Goal: Transaction & Acquisition: Purchase product/service

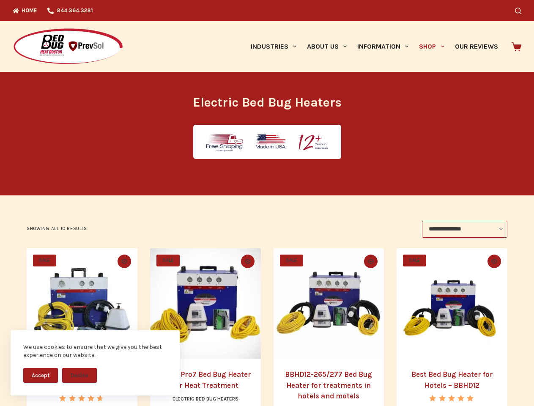
click at [41, 375] on button "Accept" at bounding box center [40, 375] width 35 height 15
click at [80, 375] on button "Decline" at bounding box center [79, 375] width 35 height 15
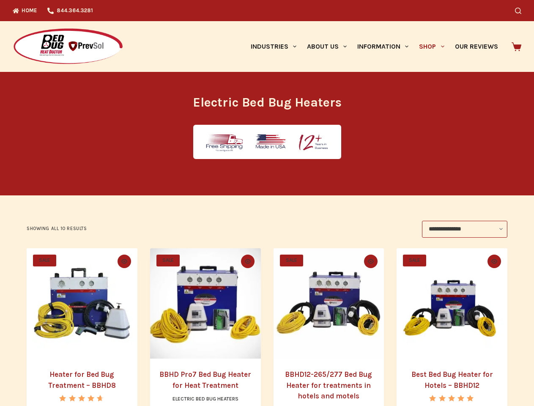
click at [522, 11] on icon "Search" at bounding box center [518, 11] width 6 height 6
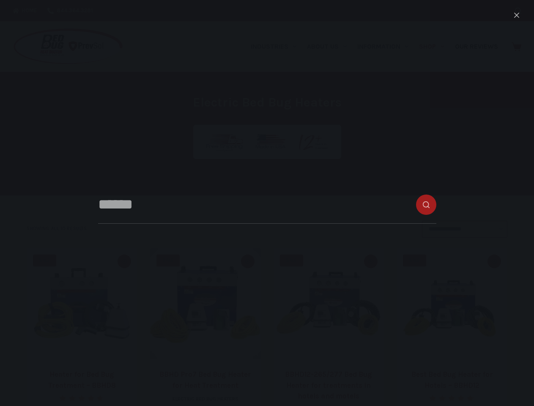
click at [277, 47] on link "Industries" at bounding box center [273, 46] width 56 height 51
click at [330, 47] on link "About Us" at bounding box center [327, 46] width 50 height 51
click at [387, 47] on link "Information" at bounding box center [383, 46] width 62 height 51
click at [435, 47] on link "Shop" at bounding box center [432, 46] width 36 height 51
click at [123, 261] on icon "Quick view toggle" at bounding box center [124, 261] width 6 height 5
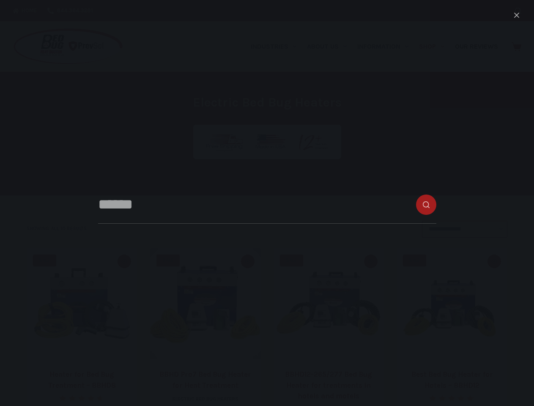
click at [248, 261] on icon "Quick view toggle" at bounding box center [248, 261] width 6 height 5
